Goal: Task Accomplishment & Management: Use online tool/utility

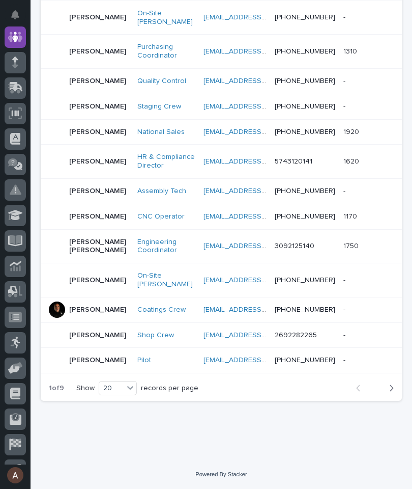
scroll to position [531, 0]
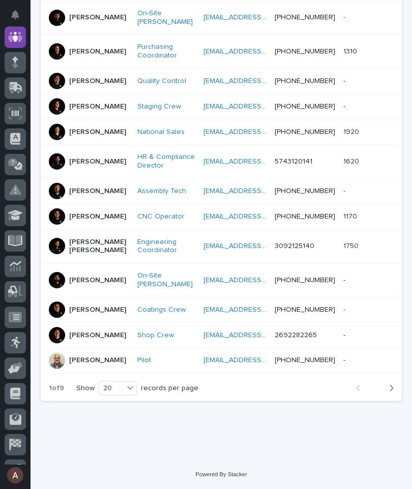
click at [388, 391] on div "button" at bounding box center [389, 387] width 9 height 9
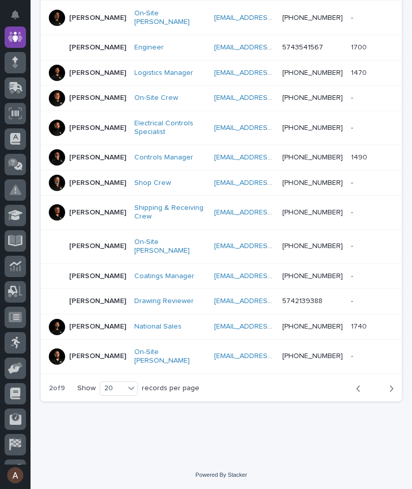
scroll to position [539, 0]
click at [388, 388] on div "button" at bounding box center [389, 388] width 9 height 9
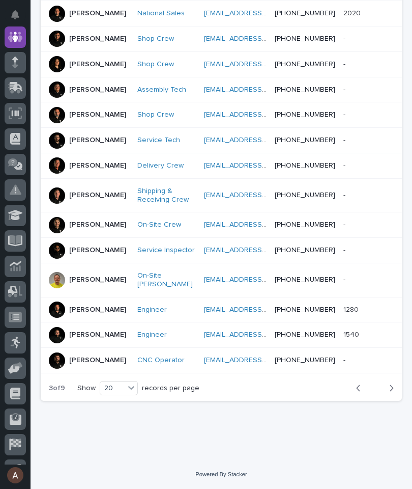
click at [392, 391] on icon "button" at bounding box center [393, 388] width 4 height 6
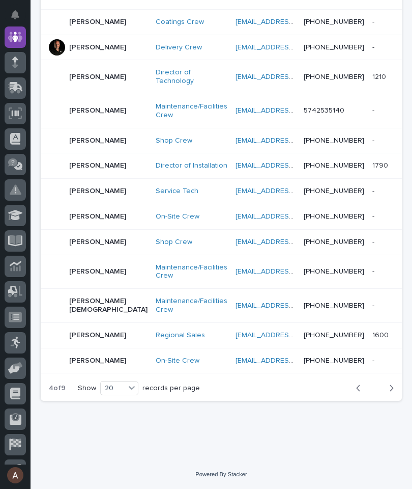
scroll to position [547, 0]
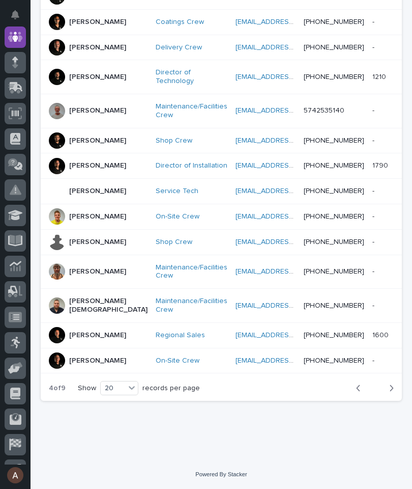
click at [395, 384] on button "Next" at bounding box center [388, 387] width 27 height 9
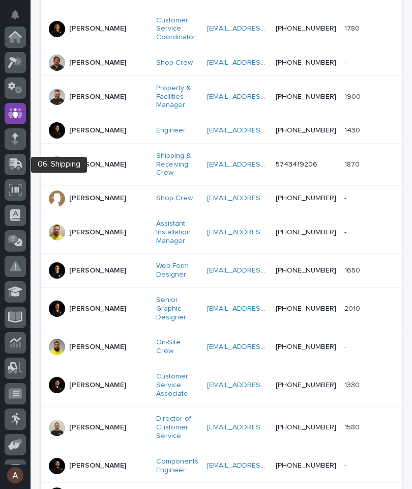
click at [14, 168] on icon at bounding box center [14, 165] width 12 height 10
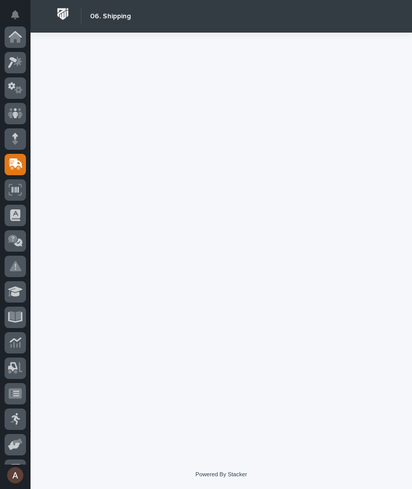
scroll to position [122, 0]
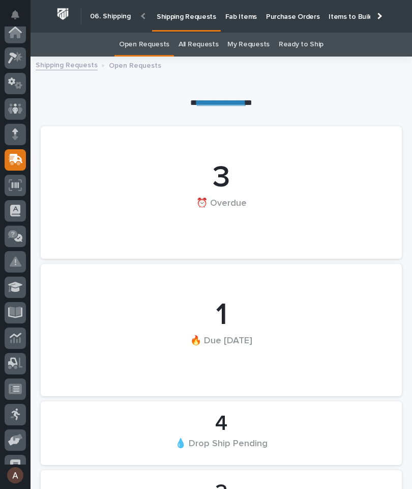
click at [237, 18] on p "Fab Items" at bounding box center [242, 10] width 32 height 21
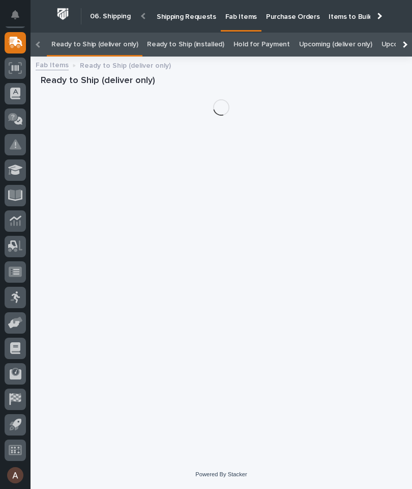
click at [406, 33] on div at bounding box center [404, 45] width 16 height 24
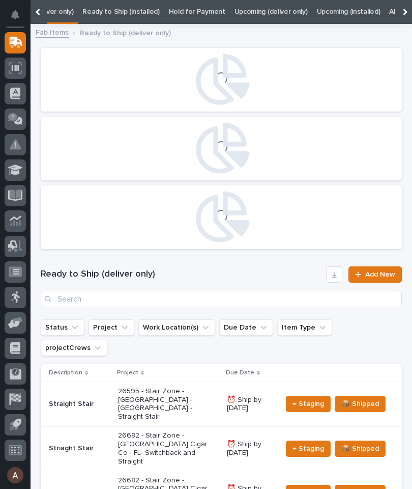
click at [389, 10] on link "All Open" at bounding box center [402, 12] width 27 height 24
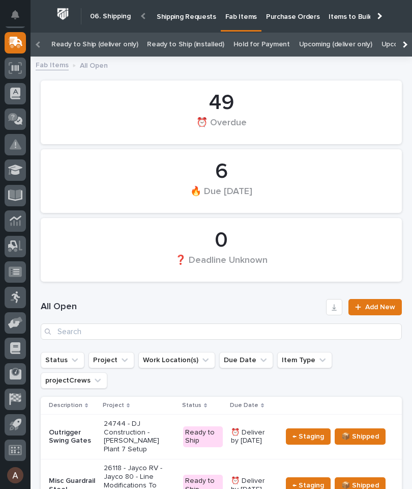
scroll to position [-2, 0]
click at [406, 42] on div at bounding box center [404, 45] width 16 height 24
click at [316, 43] on link "All" at bounding box center [319, 45] width 7 height 24
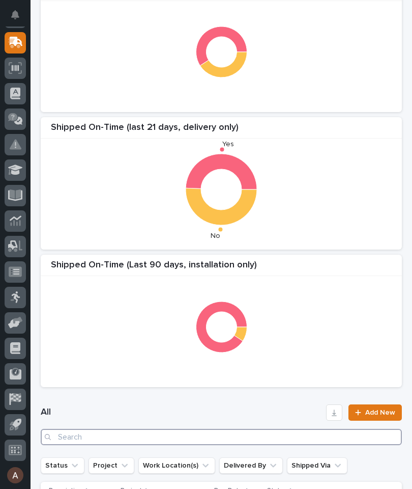
click at [257, 433] on input "Search" at bounding box center [221, 437] width 361 height 16
type input "25626"
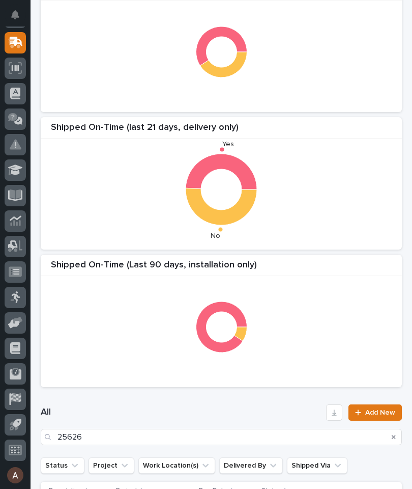
click at [312, 247] on div "Shipped On-Time (last 21 days, delivery only) Yes No" at bounding box center [221, 183] width 361 height 132
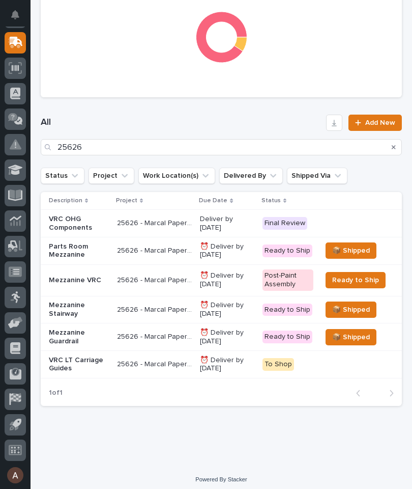
scroll to position [390, 0]
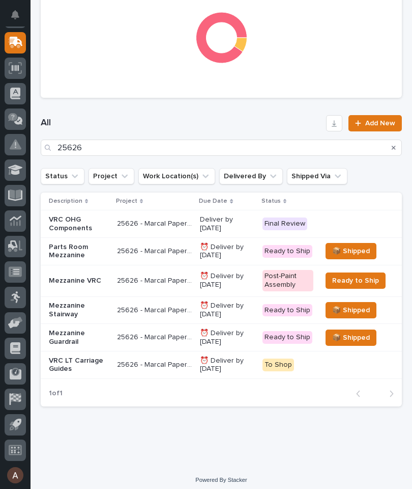
click at [76, 282] on p "Mezzanine VRC" at bounding box center [79, 280] width 60 height 9
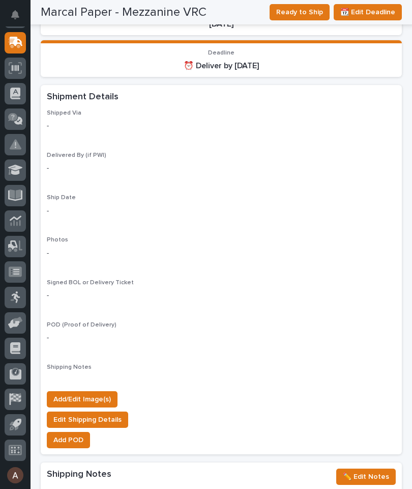
scroll to position [849, 0]
click at [97, 393] on span "Add/Edit Image(s)" at bounding box center [82, 399] width 58 height 12
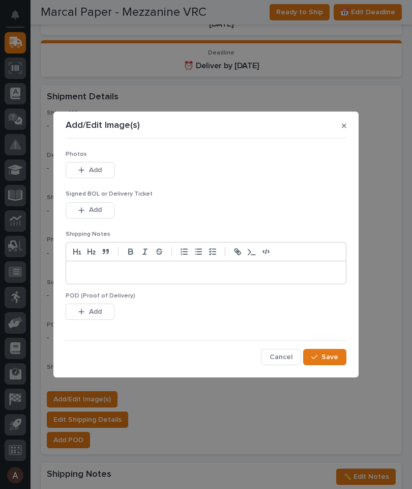
click at [96, 175] on span "Add" at bounding box center [95, 169] width 13 height 9
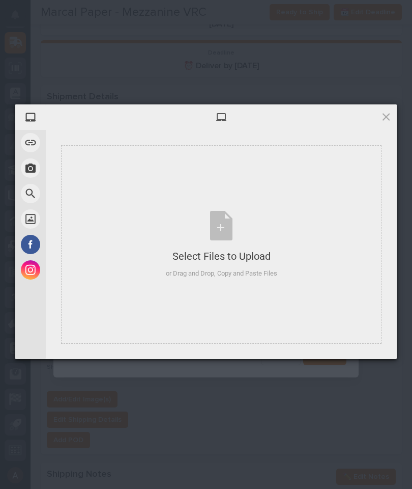
click at [323, 248] on div "Select Files to Upload or Drag and Drop, Copy and Paste Files" at bounding box center [221, 244] width 321 height 199
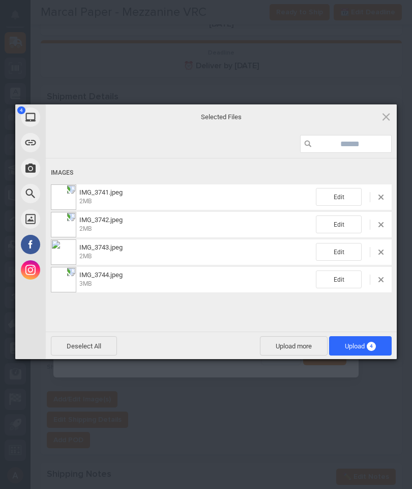
click at [364, 345] on span "Upload 4" at bounding box center [360, 346] width 31 height 8
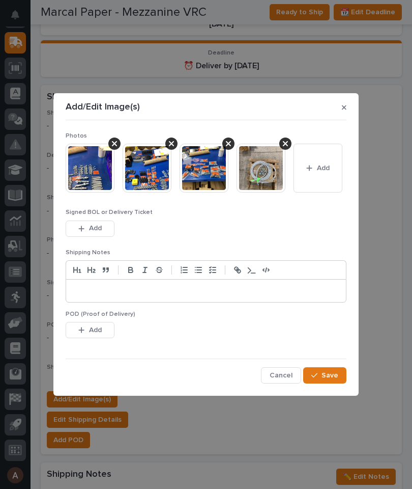
click at [334, 377] on span "Save" at bounding box center [330, 375] width 17 height 9
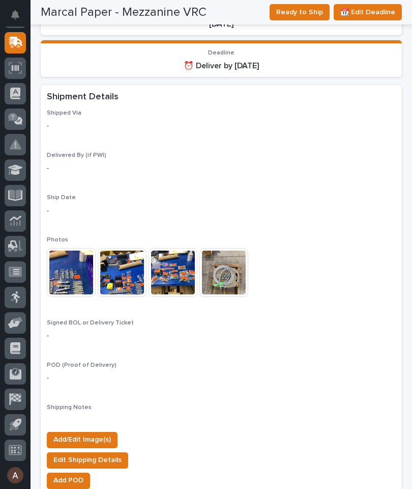
click at [99, 433] on span "Add/Edit Image(s)" at bounding box center [82, 439] width 58 height 12
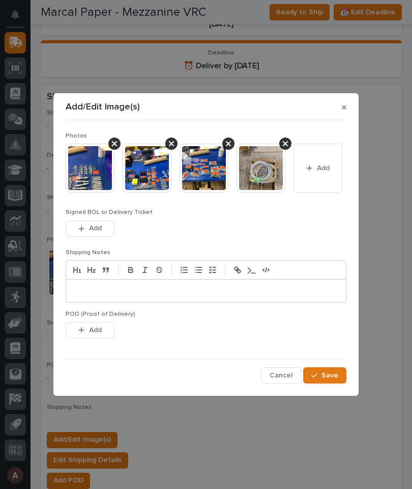
click at [316, 165] on button "Add" at bounding box center [318, 168] width 49 height 49
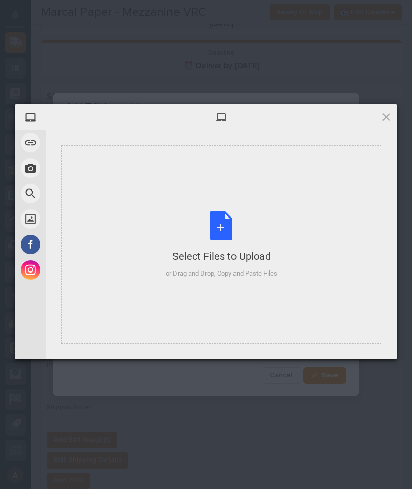
click at [283, 206] on div "Select Files to Upload or Drag and Drop, Copy and Paste Files" at bounding box center [221, 244] width 321 height 199
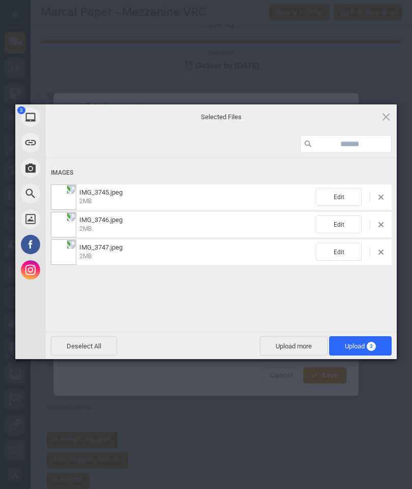
click at [365, 342] on span "Upload 3" at bounding box center [360, 346] width 31 height 8
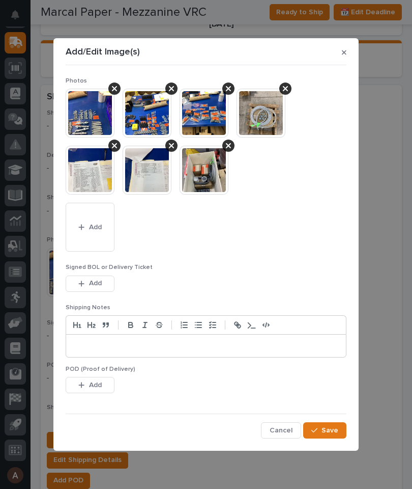
click at [339, 428] on button "Save" at bounding box center [324, 430] width 43 height 16
